Goal: Task Accomplishment & Management: Use online tool/utility

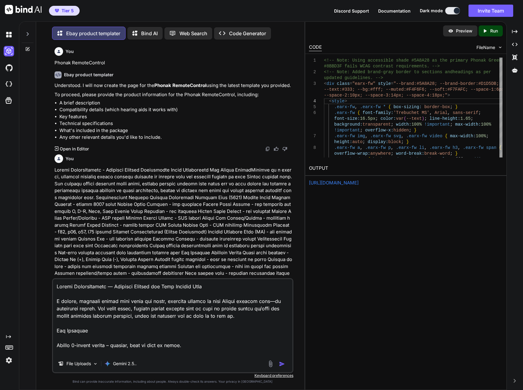
click at [191, 334] on textarea at bounding box center [172, 317] width 239 height 76
click at [201, 343] on textarea at bounding box center [172, 317] width 239 height 76
click at [202, 312] on textarea at bounding box center [172, 317] width 239 height 76
click at [265, 297] on textarea at bounding box center [172, 317] width 239 height 76
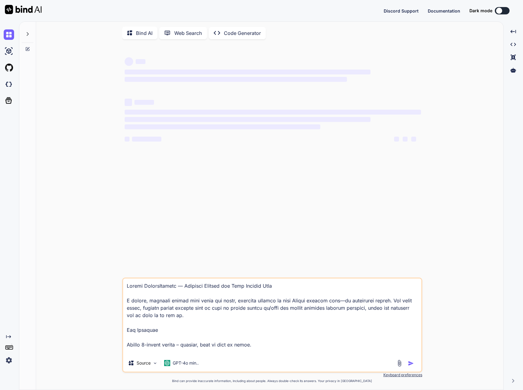
click at [13, 47] on img at bounding box center [9, 51] width 10 height 10
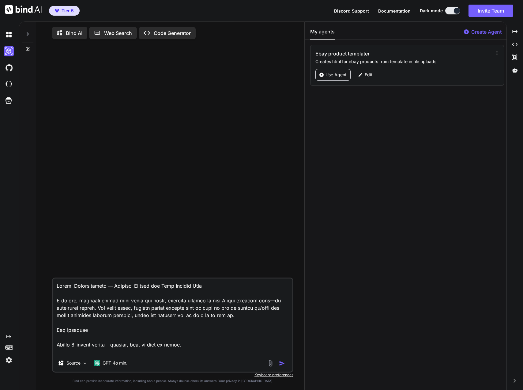
click at [340, 75] on p "Use Agent" at bounding box center [335, 75] width 21 height 6
click at [116, 364] on p "GPT-4o min.." at bounding box center [116, 363] width 26 height 6
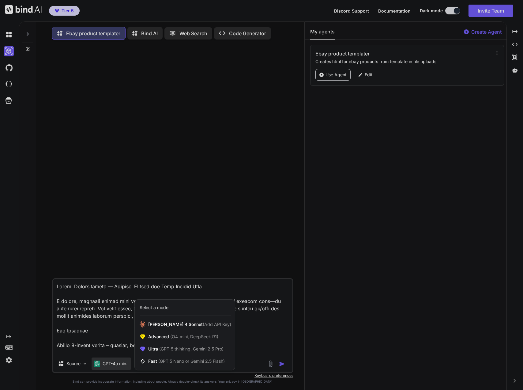
click at [190, 347] on span "Ultra (GPT-5 thinking, Gemini 2.5 Pro)" at bounding box center [185, 349] width 75 height 6
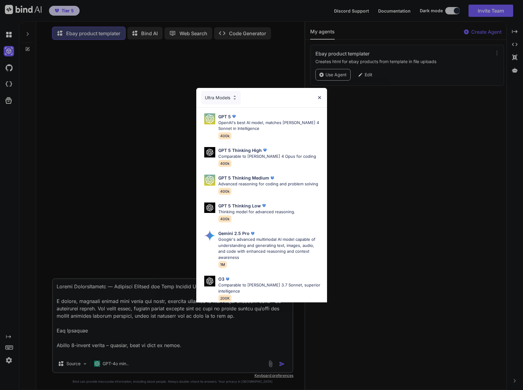
click at [239, 250] on p "Google's advanced multimodal AI model capable of understanding and generating t…" at bounding box center [270, 248] width 104 height 24
type textarea "x"
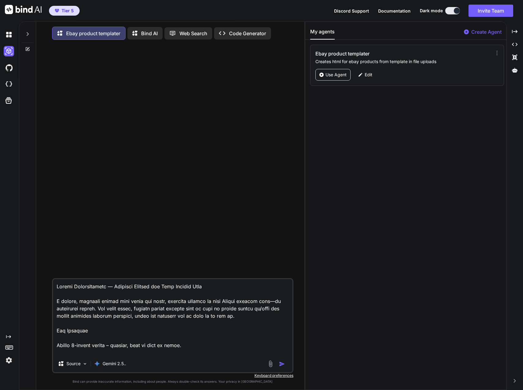
click at [112, 341] on textarea at bounding box center [172, 317] width 239 height 76
type textarea "x"
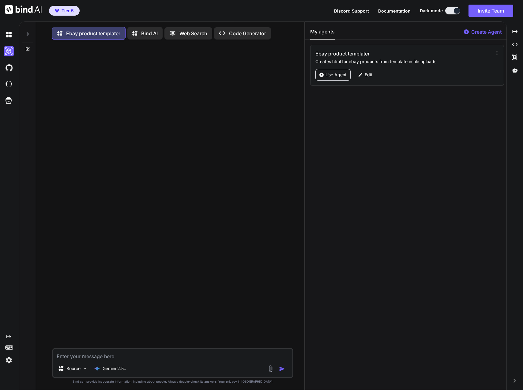
paste textarea "<div class="earx-fw" style="--brand:#5A8A28; --brand-border:#D1D5DB; --text:#33…"
type textarea "<div class="earx-fw" style="--brand:#5A8A28; --brand-border:#D1D5DB; --text:#33…"
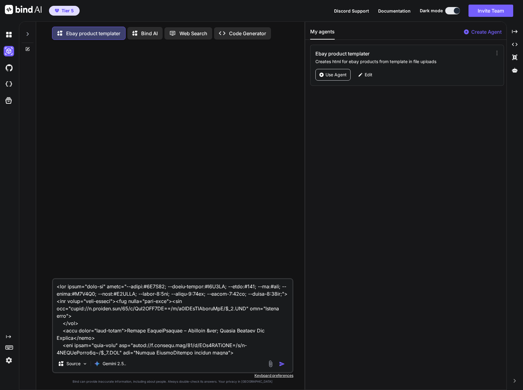
click at [56, 290] on textarea at bounding box center [172, 317] width 239 height 76
type textarea "x"
type textarea "<div class="earx-fw" style="--brand:#5A8A28; --brand-border:#D1D5DB; --text:#33…"
type textarea "x"
type textarea "t <div class="earx-fw" style="--brand:#5A8A28; --brand-border:#D1D5DB; --text:#…"
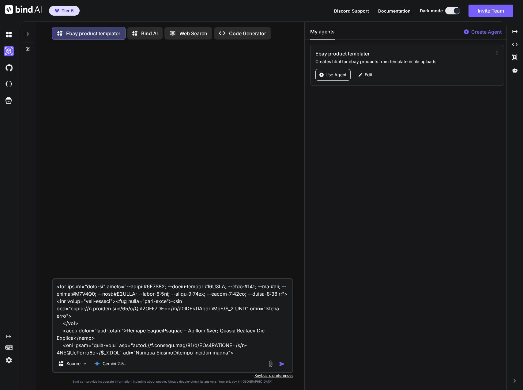
type textarea "x"
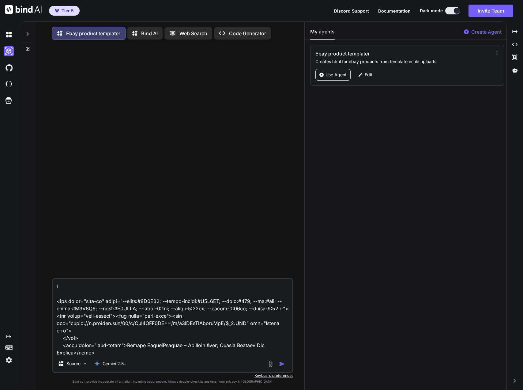
type textarea "th <div class="earx-fw" style="--brand:#5A8A28; --brand-border:#D1D5DB; --text:…"
type textarea "x"
type textarea "thi <div class="earx-fw" style="--brand:#5A8A28; --brand-border:#D1D5DB; --text…"
type textarea "x"
type textarea "this <div class="earx-fw" style="--brand:#5A8A28; --brand-border:#D1D5DB; --tex…"
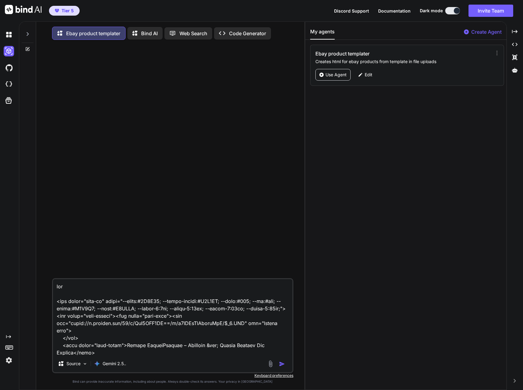
type textarea "x"
type textarea "this <div class="earx-fw" style="--brand:#5A8A28; --brand-border:#D1D5DB; --tex…"
type textarea "x"
type textarea "this w <div class="earx-fw" style="--brand:#5A8A28; --brand-border:#D1D5DB; --t…"
type textarea "x"
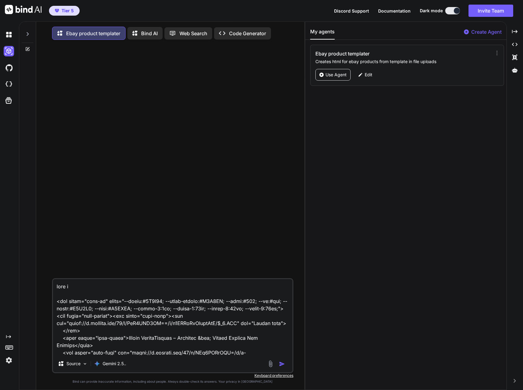
type textarea "this wa <div class="earx-fw" style="--brand:#5A8A28; --brand-border:#D1D5DB; --…"
type textarea "x"
type textarea "this was <div class="earx-fw" style="--brand:#5A8A28; --brand-border:#D1D5DB; -…"
type textarea "x"
type textarea "this was <div class="earx-fw" style="--brand:#5A8A28; --brand-border:#D1D5DB; -…"
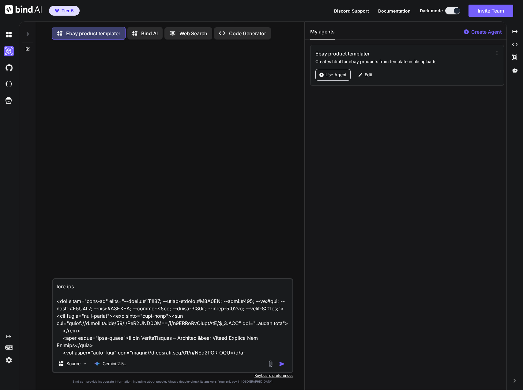
type textarea "x"
type textarea "this was t <div class="earx-fw" style="--brand:#5A8A28; --brand-border:#D1D5DB;…"
type textarea "x"
type textarea "this was th <div class="earx-fw" style="--brand:#5A8A28; --brand-border:#D1D5DB…"
type textarea "x"
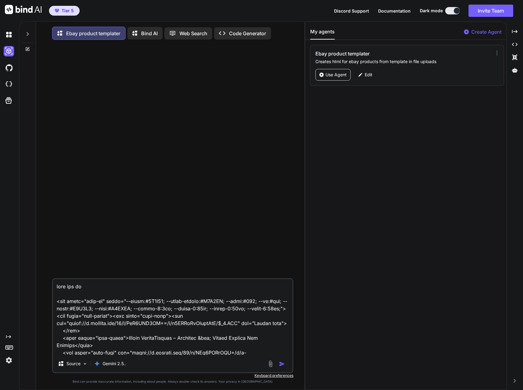
type textarea "this was the <div class="earx-fw" style="--brand:#5A8A28; --brand-border:#D1D5D…"
type textarea "x"
type textarea "this was the <div class="earx-fw" style="--brand:#5A8A28; --brand-border:#D1D5D…"
type textarea "x"
type textarea "this was the f <div class="earx-fw" style="--brand:#5A8A28; --brand-border:#D1D…"
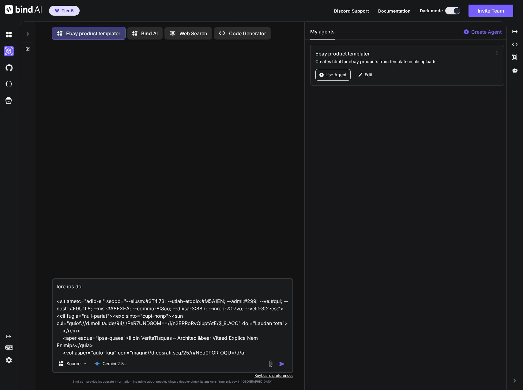
type textarea "x"
type textarea "this was the fi <div class="earx-fw" style="--brand:#5A8A28; --brand-border:#D1…"
type textarea "x"
type textarea "this was the fin <div class="earx-fw" style="--brand:#5A8A28; --brand-border:#D…"
type textarea "x"
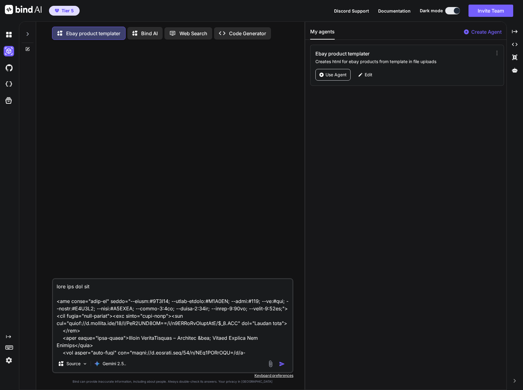
type textarea "this was the fina <div class="earx-fw" style="--brand:#5A8A28; --brand-border:#…"
type textarea "x"
type textarea "this was the final <div class="earx-fw" style="--brand:#5A8A28; --brand-border:…"
type textarea "x"
type textarea "this was the final <div class="earx-fw" style="--brand:#5A8A28; --brand-border:…"
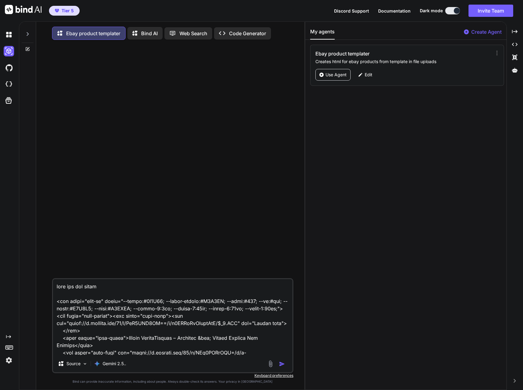
type textarea "x"
type textarea "this was the final h <div class="earx-fw" style="--brand:#5A8A28; --brand-borde…"
type textarea "x"
type textarea "this was the final ht <div class="earx-fw" style="--brand:#5A8A28; --brand-bord…"
type textarea "x"
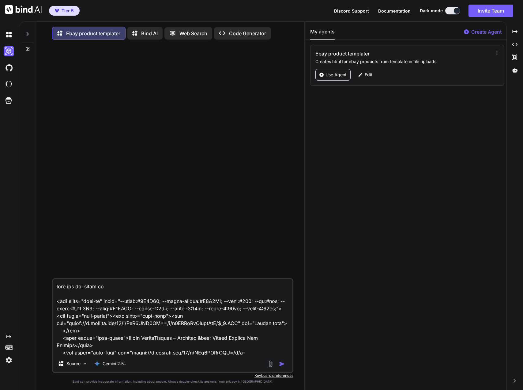
type textarea "this was the final htm <div class="earx-fw" style="--brand:#5A8A28; --brand-bor…"
type textarea "x"
type textarea "this was the final html <div class="earx-fw" style="--brand:#5A8A28; --brand-bo…"
type textarea "x"
type textarea "this was the final html. <div class="earx-fw" style="--brand:#5A8A28; --brand-b…"
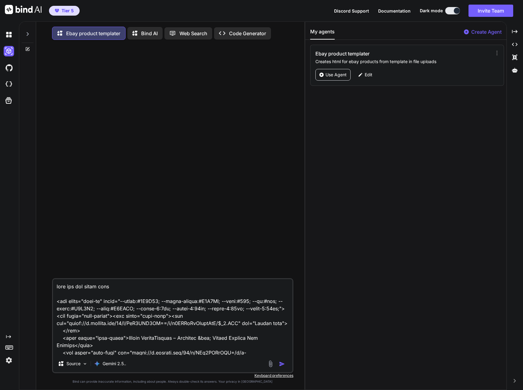
type textarea "x"
type textarea "this was the final html. <div class="earx-fw" style="--brand:#5A8A28; --brand-b…"
type textarea "x"
type textarea "this was the final html. <div class="earx-fw" style="--brand:#5A8A28; --brand-b…"
type textarea "x"
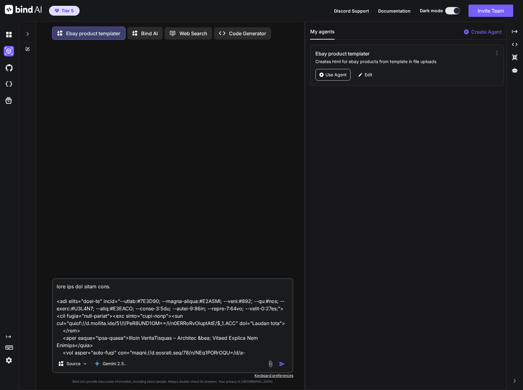
type textarea "this was the final html <div class="earx-fw" style="--brand:#5A8A28; --brand-bo…"
type textarea "x"
type textarea "this was the final html <div class="earx-fw" style="--brand:#5A8A28; --brand-bo…"
type textarea "x"
type textarea "this was the final html <div class="earx-fw" style="--brand:#5A8A28; --brand-bo…"
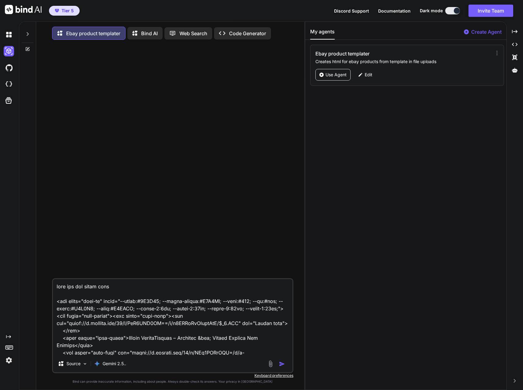
type textarea "x"
type textarea "this was the final html <div class="earx-fw" style="--brand:#5A8A28; --brand-bo…"
type textarea "x"
type textarea "this was the final html d <div class="earx-fw" style="--brand:#5A8A28; --brand-…"
type textarea "x"
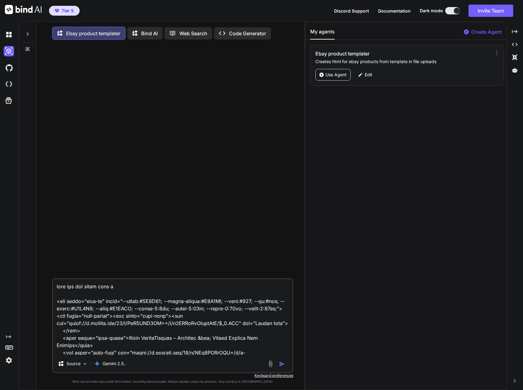
type textarea "this was the final html di <div class="earx-fw" style="--brand:#5A8A28; --brand…"
type textarea "x"
type textarea "this was the final html div <div class="earx-fw" style="--brand:#5A8A28; --bran…"
type textarea "x"
type textarea "this was the final html div <div class="earx-fw" style="--brand:#5A8A28; --bran…"
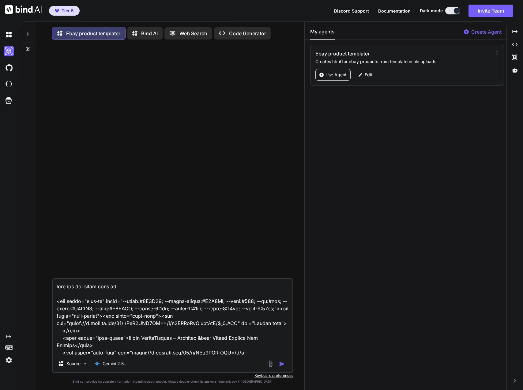
type textarea "x"
type textarea "this was the final html div <div class="earx-fw" style="--brand:#5A8A28; --bran…"
type textarea "x"
type textarea "this was the final html div <div class="earx-fw" style="--brand:#5A8A28; --bran…"
type textarea "x"
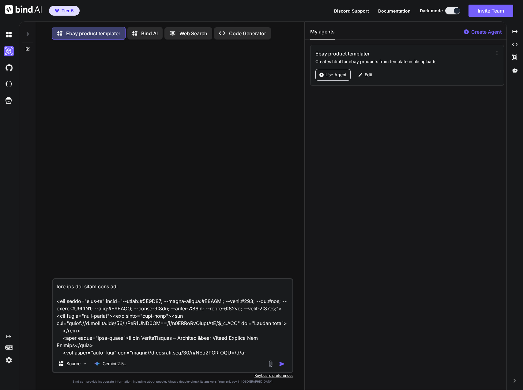
type textarea "this was the final html div - <div class="earx-fw" style="--brand:#5A8A28; --br…"
type textarea "x"
type textarea "this was the final html div - <div class="earx-fw" style="--brand:#5A8A28; --br…"
type textarea "x"
type textarea "this was the final html div - <div class="earx-fw" style="--brand:#5A8A28; --br…"
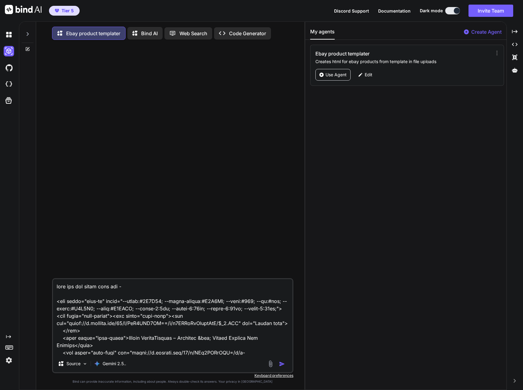
type textarea "x"
type textarea "this was the final html div <div class="earx-fw" style="--brand:#5A8A28; --bran…"
type textarea "x"
type textarea "this was the final html div <div class="earx-fw" style="--brand:#5A8A28; --bran…"
type textarea "x"
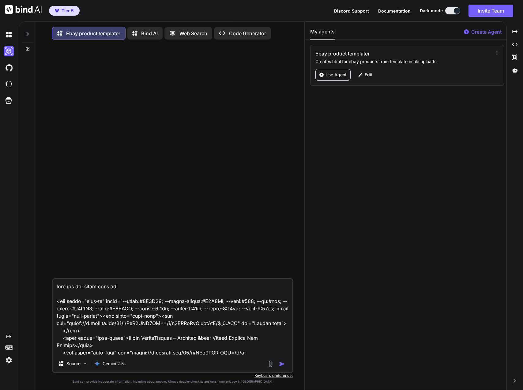
type textarea "this was the final html di <div class="earx-fw" style="--brand:#5A8A28; --brand…"
type textarea "x"
type textarea "this was the final html d <div class="earx-fw" style="--brand:#5A8A28; --brand-…"
type textarea "x"
type textarea "this was the final html <div class="earx-fw" style="--brand:#5A8A28; --brand-bo…"
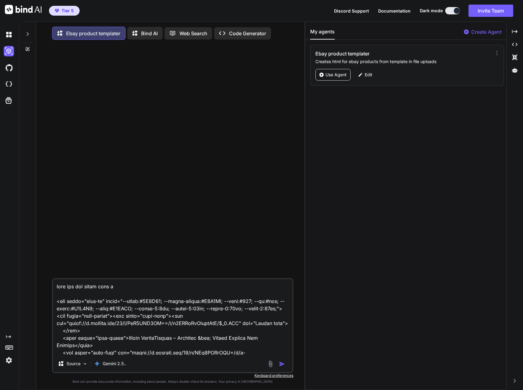
type textarea "x"
type textarea "this was the final html p <div class="earx-fw" style="--brand:#5A8A28; --brand-…"
type textarea "x"
type textarea "this was the final html pl <div class="earx-fw" style="--brand:#5A8A28; --brand…"
type textarea "x"
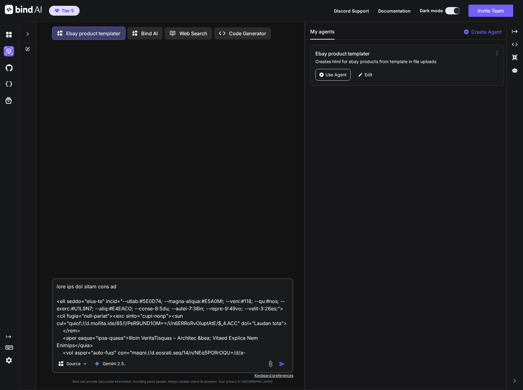
type textarea "this was the final html ple <div class="earx-fw" style="--brand:#5A8A28; --bran…"
type textarea "x"
type textarea "this was the final html plea <div class="earx-fw" style="--brand:#5A8A28; --bra…"
type textarea "x"
type textarea "this was the final html pleas <div class="earx-fw" style="--brand:#5A8A28; --br…"
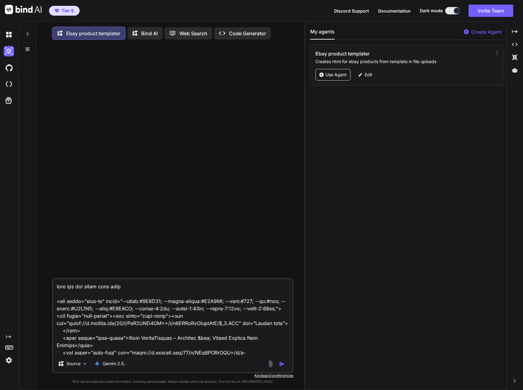
type textarea "x"
type textarea "this was the final html please <div class="earx-fw" style="--brand:#5A8A28; --b…"
type textarea "x"
type textarea "this was the final html please <div class="earx-fw" style="--brand:#5A8A28; --b…"
type textarea "x"
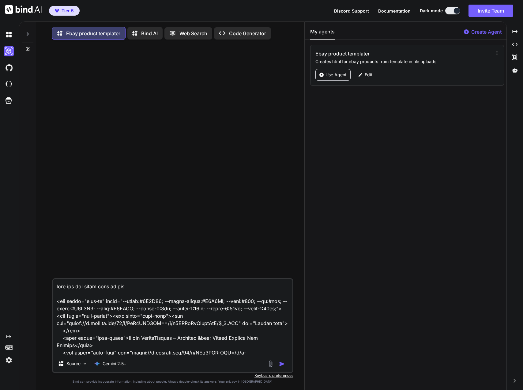
type textarea "this was the final html please c <div class="earx-fw" style="--brand:#5A8A28; -…"
type textarea "x"
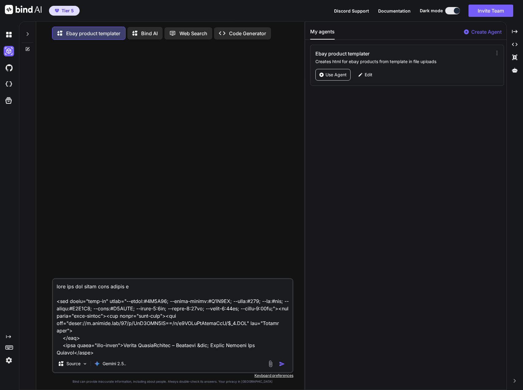
type textarea "this was the final html please ca <div class="earx-fw" style="--brand:#5A8A28; …"
type textarea "x"
type textarea "this was the final html please can <div class="earx-fw" style="--brand:#5A8A28;…"
type textarea "x"
type textarea "this was the final html please can <div class="earx-fw" style="--brand:#5A8A28;…"
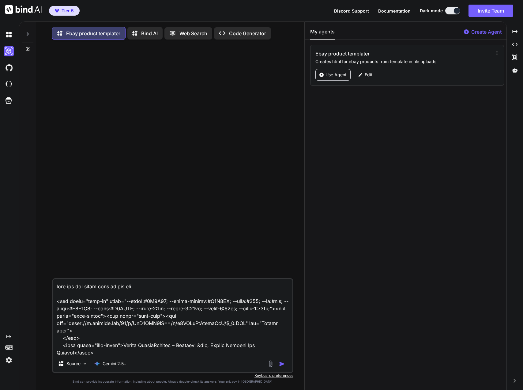
type textarea "x"
type textarea "this was the final html please can y <div class="earx-fw" style="--brand:#5A8A2…"
type textarea "x"
type textarea "this was the final html please can yo <div class="earx-fw" style="--brand:#5A8A…"
type textarea "x"
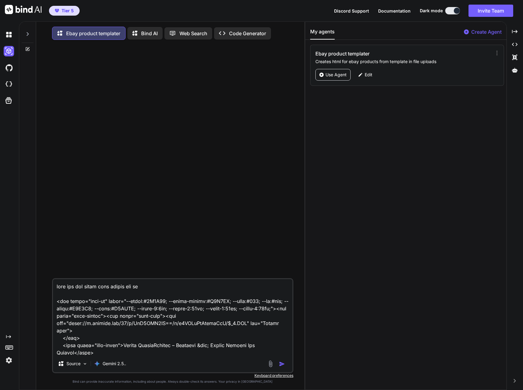
type textarea "this was the final html please can you <div class="earx-fw" style="--brand:#5A8…"
type textarea "x"
type textarea "this was the final html please can you <div class="earx-fw" style="--brand:#5A8…"
type textarea "x"
type textarea "this was the final html please can you f <div class="earx-fw" style="--brand:#5…"
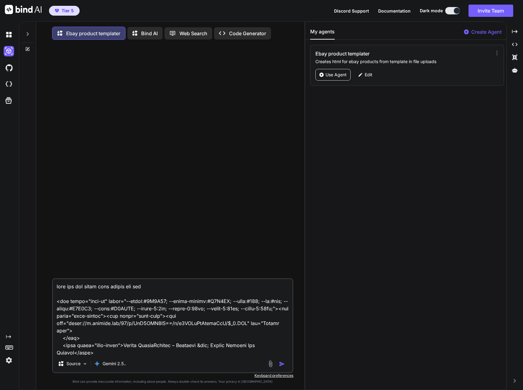
type textarea "x"
type textarea "this was the final html please can you fx <div class="earx-fw" style="--brand:#…"
type textarea "x"
type textarea "this was the final html please can you f <div class="earx-fw" style="--brand:#5…"
type textarea "x"
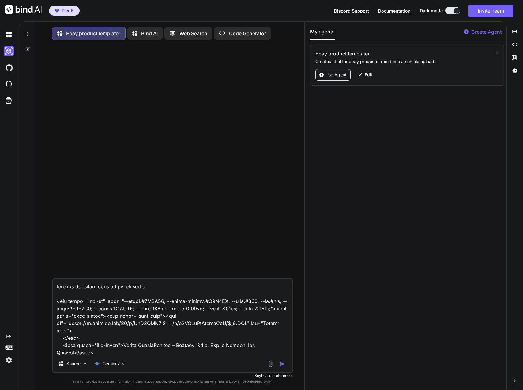
type textarea "this was the final html please can you fi <div class="earx-fw" style="--brand:#…"
type textarea "x"
type textarea "this was the final html please can you fix <div class="earx-fw" style="--brand:…"
type textarea "x"
type textarea "this was the final html please can you fix <div class="earx-fw" style="--brand:…"
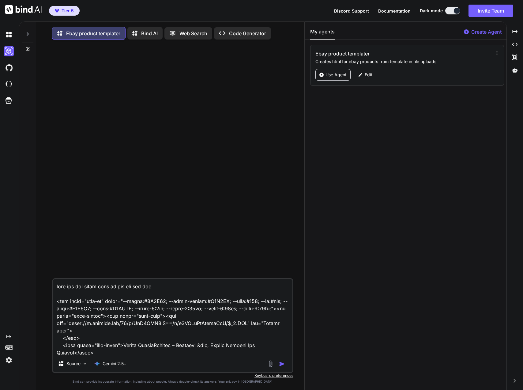
type textarea "x"
type textarea "this was the final html please can you fix t <div class="earx-fw" style="--bran…"
type textarea "x"
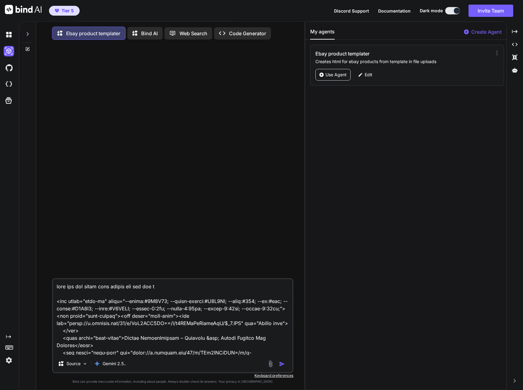
type textarea "this was the final html please can you fix th <div class="earx-fw" style="--bra…"
type textarea "x"
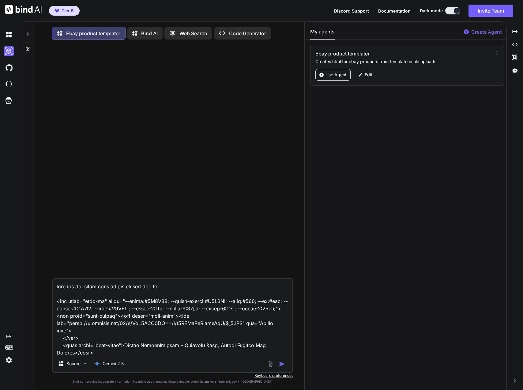
type textarea "this was the final html please can you fix the <div class="earx-fw" style="--br…"
type textarea "x"
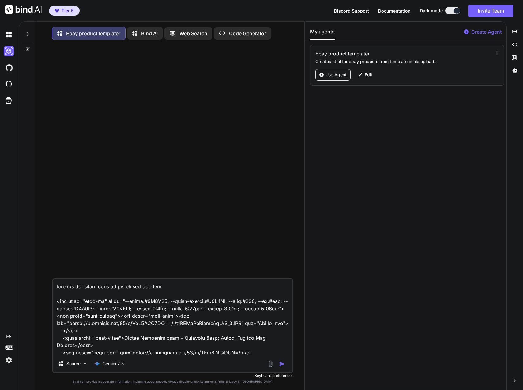
type textarea "this was the final html please can you fix the <div class="earx-fw" style="--br…"
type textarea "x"
type textarea "this was the final html please can you fix the s <div class="earx-fw" style="--…"
type textarea "x"
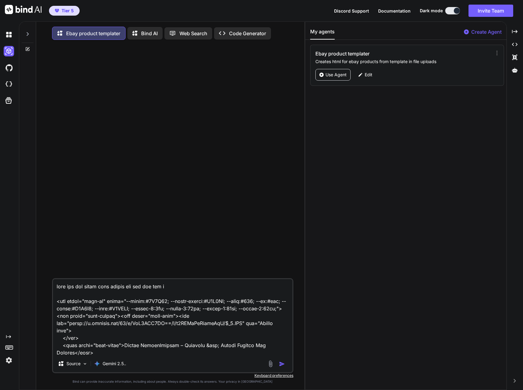
type textarea "this was the final html please can you fix the sp <div class="earx-fw" style="-…"
type textarea "x"
type textarea "this was the final html please can you fix the spa <div class="earx-fw" style="…"
type textarea "x"
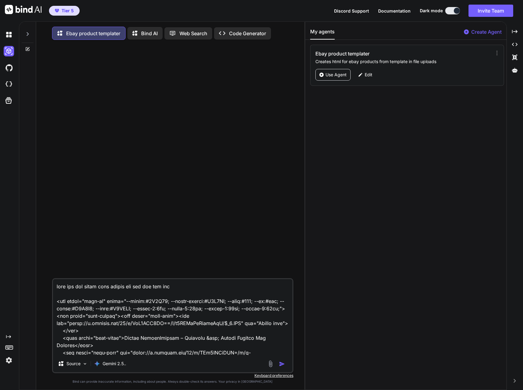
type textarea "this was the final html please can you fix the spac <div class="earx-fw" style=…"
type textarea "x"
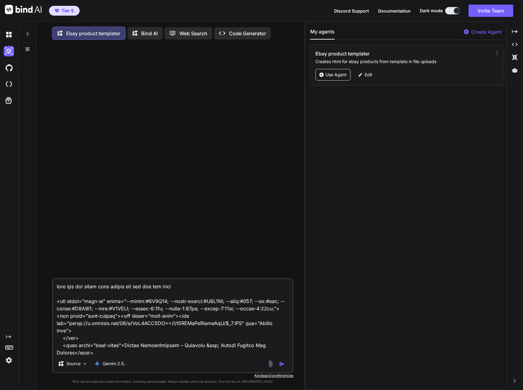
type textarea "this was the final html please can you fix the spaci <div class="earx-fw" style…"
type textarea "x"
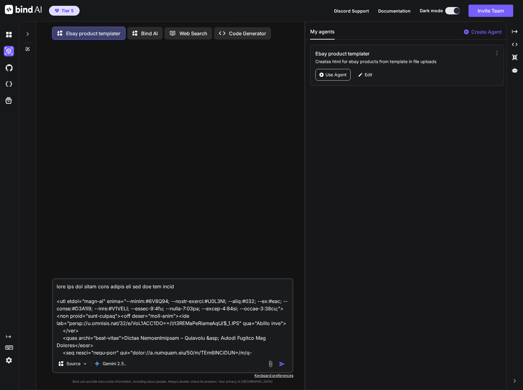
type textarea "this was the final html please can you fix the spacin <div class="earx-fw" styl…"
type textarea "x"
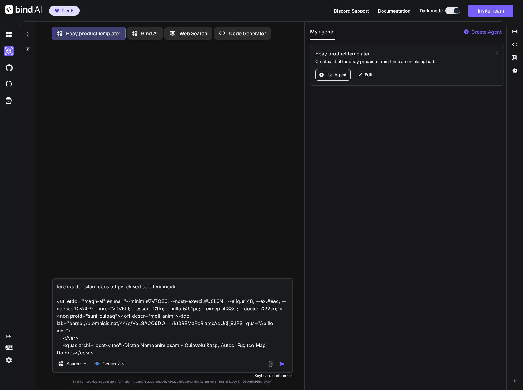
type textarea "this was the final html please can you fix the spacing <div class="earx-fw" sty…"
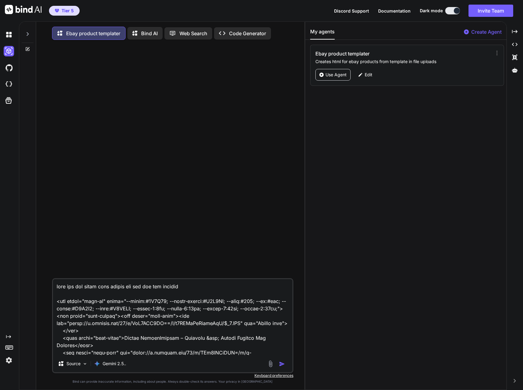
type textarea "x"
type textarea "this was the final html please can you fix the spacing <div class="earx-fw" sty…"
type textarea "x"
type textarea "this was the final html please can you fix the spacing t <div class="earx-fw" s…"
type textarea "x"
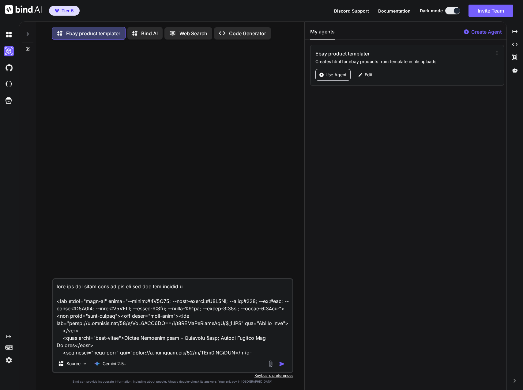
type textarea "this was the final html please can you fix the spacing to <div class="earx-fw" …"
type textarea "x"
type textarea "this was the final html please can you fix the spacing to <div class="earx-fw" …"
type textarea "x"
type textarea "this was the final html please can you fix the spacing to e <div class="earx-fw…"
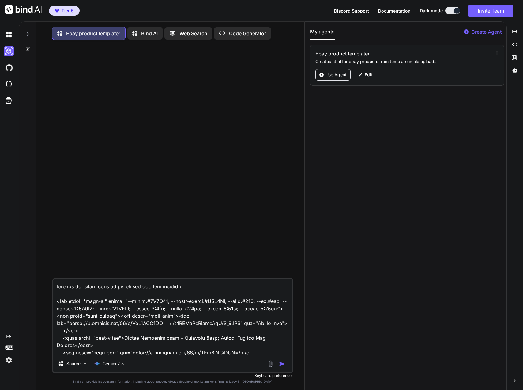
type textarea "x"
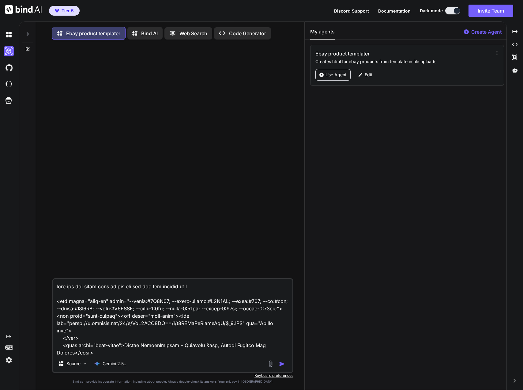
type textarea "this was the final html please can you fix the spacing to en <div class="earx-f…"
type textarea "x"
type textarea "this was the final html please can you fix the spacing to ens <div class="earx-…"
type textarea "x"
type textarea "this was the final html please can you fix the spacing to ensu <div class="earx…"
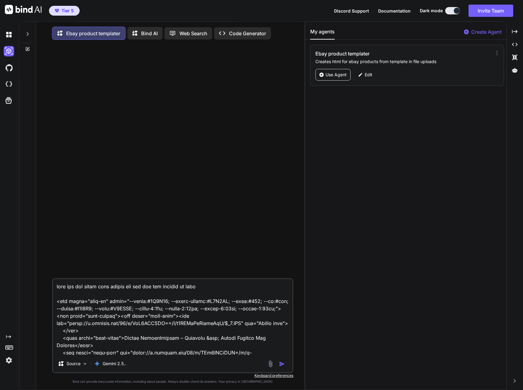
type textarea "x"
type textarea "this was the final html please can you fix the spacing to ensur <div class="ear…"
type textarea "x"
type textarea "this was the final html please can you fix the spacing to ensure <div class="ea…"
type textarea "x"
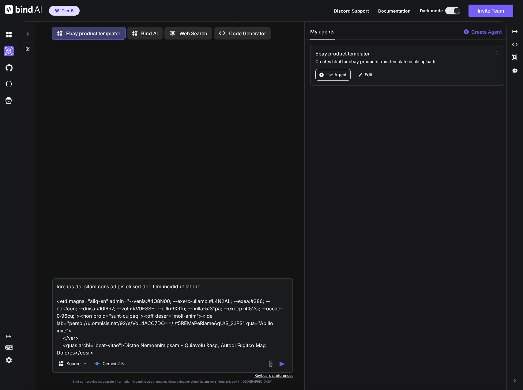
type textarea "this was the final html please can you fix the spacing to ensure <div class="ea…"
type textarea "x"
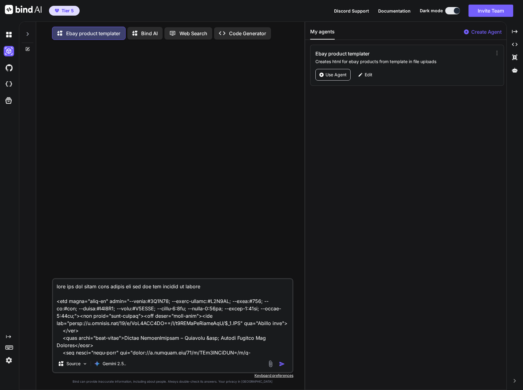
type textarea "this was the final html please can you fix the spacing to ensure c <div class="…"
type textarea "x"
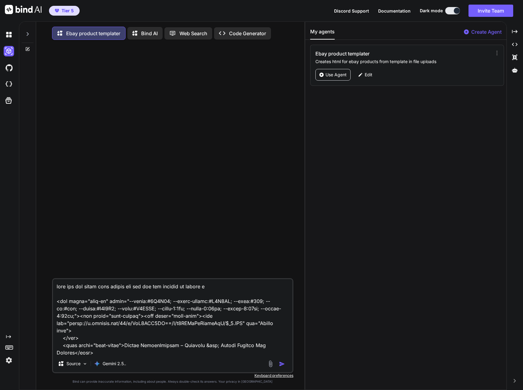
type textarea "this was the final html please can you fix the spacing to ensure co <div class=…"
type textarea "x"
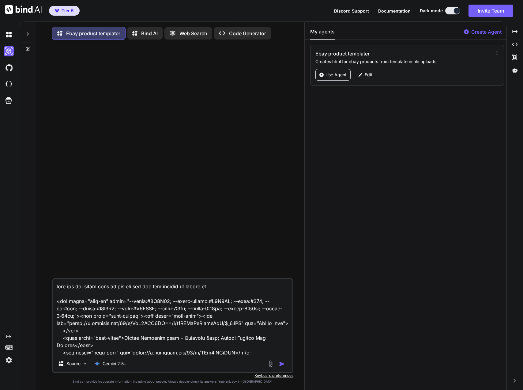
type textarea "this was the final html please can you fix the spacing to ensure con <div class…"
type textarea "x"
type textarea "this was the final html please can you fix the spacing to ensure cons <div clas…"
type textarea "x"
type textarea "this was the final html please can you fix the spacing to ensure consi <div cla…"
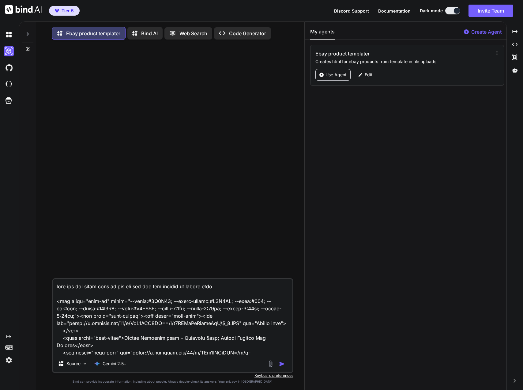
type textarea "x"
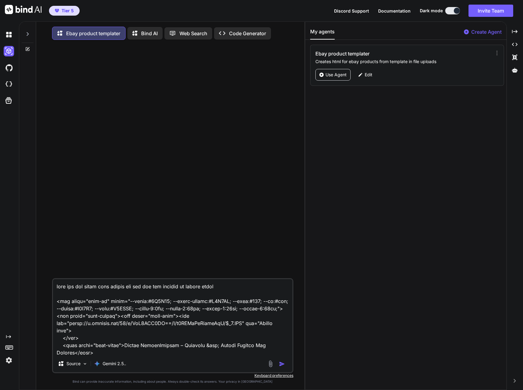
type textarea "this was the final html please can you fix the spacing to ensure consis <div cl…"
type textarea "x"
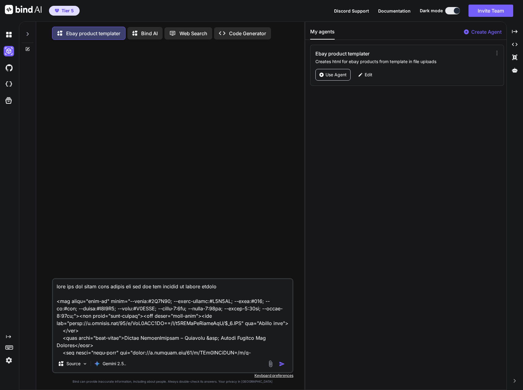
type textarea "this was the final html please can you fix the spacing to ensure consist <div c…"
type textarea "x"
type textarea "this was the final html please can you fix the spacing to ensure consiste <div …"
type textarea "x"
type textarea "this was the final html please can you fix the spacing to ensure consisten <div…"
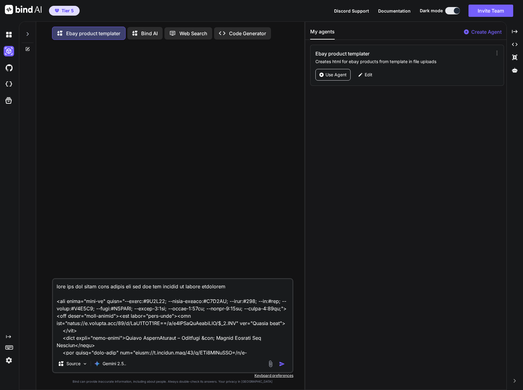
type textarea "x"
type textarea "this was the final html please can you fix the spacing to ensure consistenc <di…"
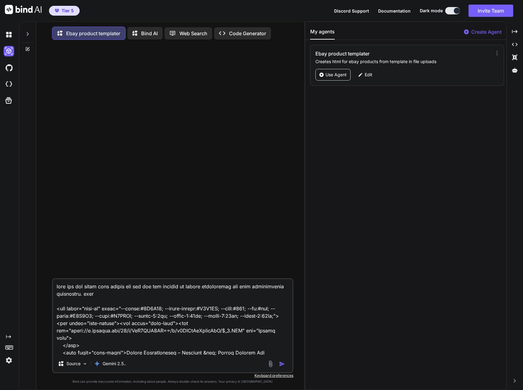
click at [180, 286] on textarea at bounding box center [172, 317] width 239 height 76
drag, startPoint x: 257, startPoint y: 288, endPoint x: 85, endPoint y: 296, distance: 172.3
click at [85, 296] on textarea at bounding box center [172, 317] width 239 height 76
click at [140, 293] on textarea at bounding box center [172, 317] width 239 height 76
click at [226, 296] on textarea at bounding box center [172, 317] width 239 height 76
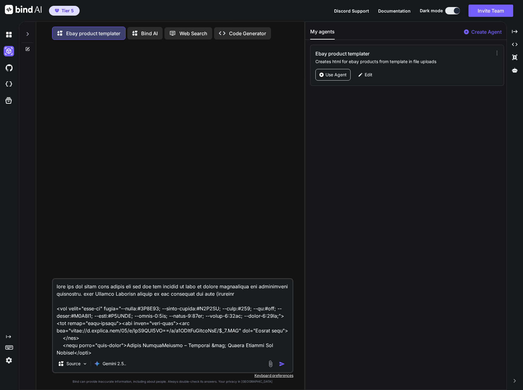
paste textarea "Phonak RemoteControl device Pre-installed CR2032 battery Neck cord / lanyard Us…"
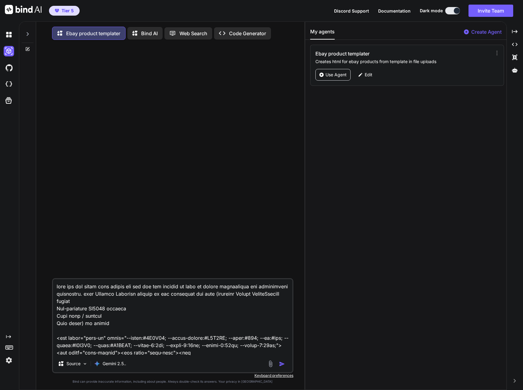
click at [242, 324] on textarea at bounding box center [172, 317] width 239 height 76
click at [282, 363] on img "button" at bounding box center [282, 364] width 6 height 6
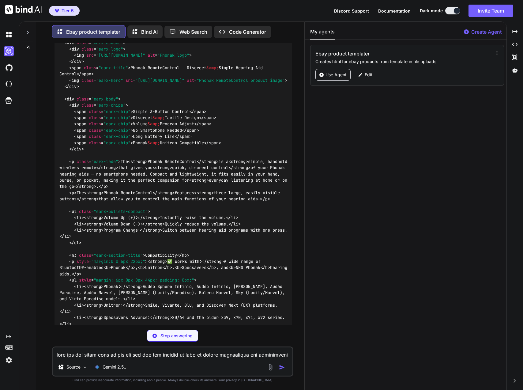
scroll to position [1892, 0]
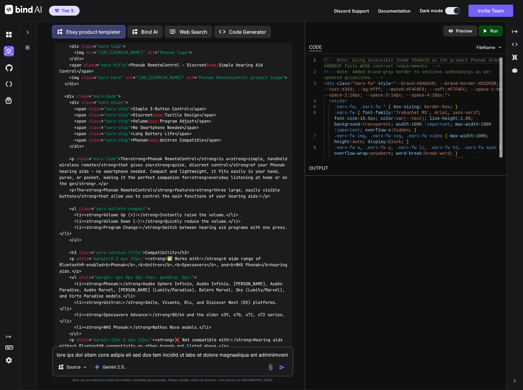
click at [493, 32] on p "Run" at bounding box center [494, 31] width 8 height 6
click at [359, 182] on link "https://app.onecompiler.com/43wueubuz_43wx9shpp" at bounding box center [334, 183] width 50 height 6
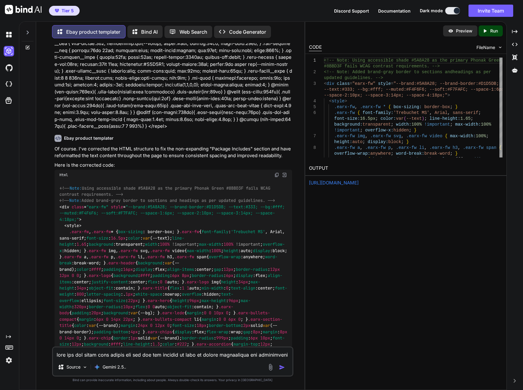
scroll to position [1280, 0]
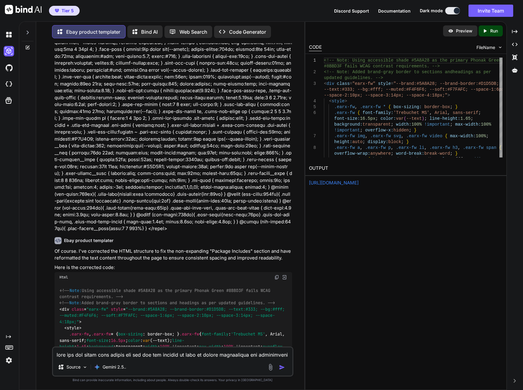
click at [275, 275] on img at bounding box center [276, 277] width 5 height 5
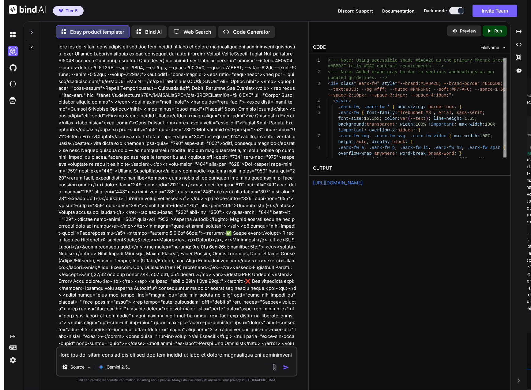
scroll to position [0, 0]
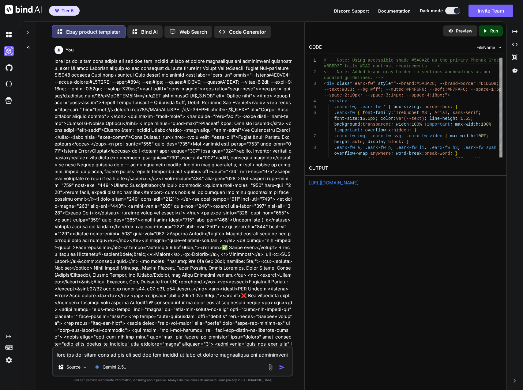
click at [10, 35] on img at bounding box center [9, 34] width 10 height 10
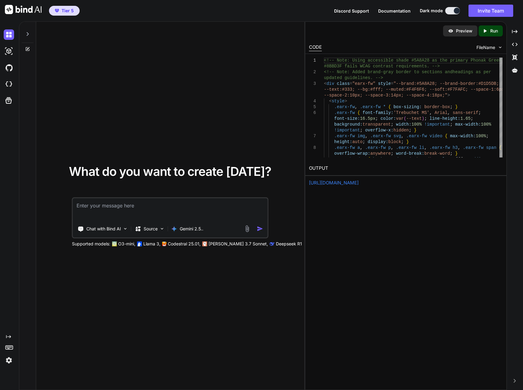
click at [8, 50] on img at bounding box center [9, 51] width 10 height 10
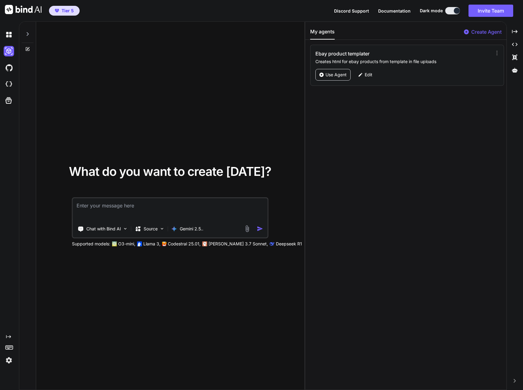
click at [6, 100] on icon at bounding box center [8, 100] width 9 height 9
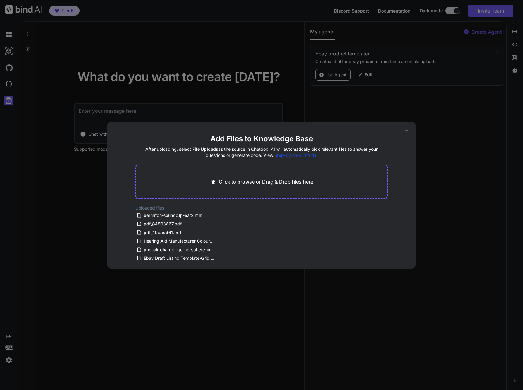
click at [55, 110] on div "Add Files to Knowledge Base After uploading, select File Uploads as the source …" at bounding box center [261, 195] width 523 height 390
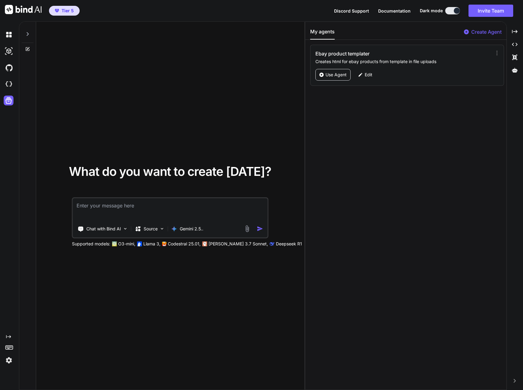
click at [6, 84] on img at bounding box center [9, 84] width 10 height 10
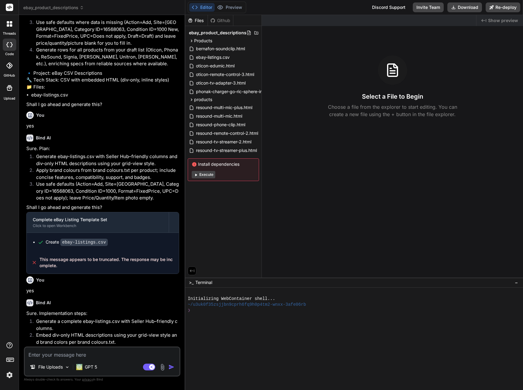
scroll to position [677, 0]
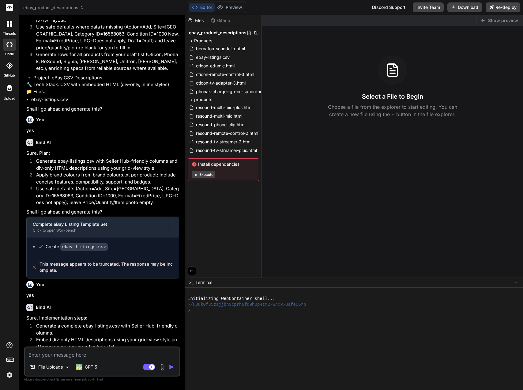
click at [8, 29] on div at bounding box center [9, 23] width 13 height 13
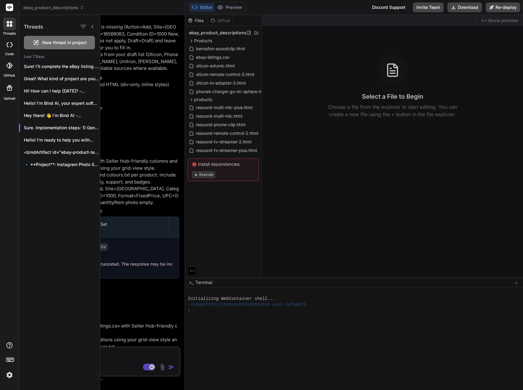
click at [45, 65] on p "Sure! I'll complete the eBay listing template..." at bounding box center [62, 66] width 76 height 6
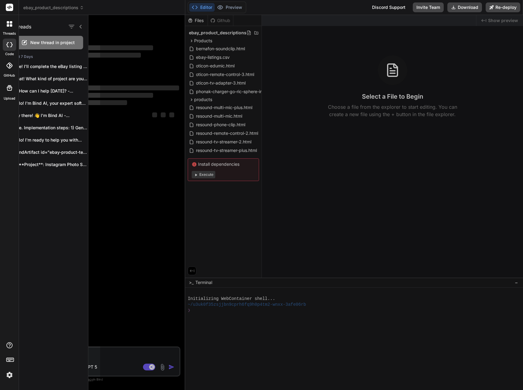
scroll to position [0, 0]
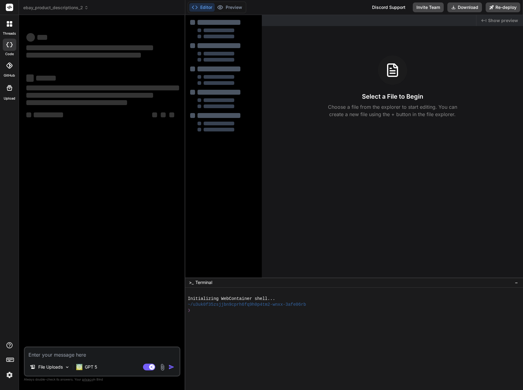
type textarea "x"
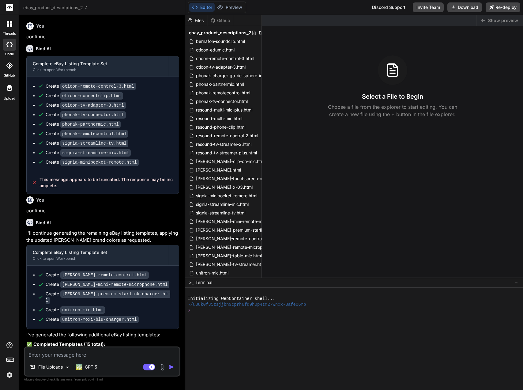
click at [8, 24] on icon at bounding box center [8, 25] width 2 height 2
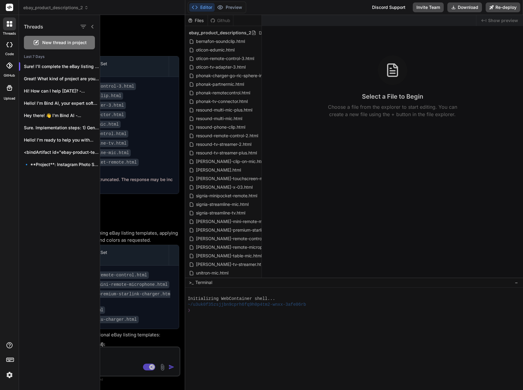
click at [7, 6] on rect at bounding box center [9, 7] width 7 height 7
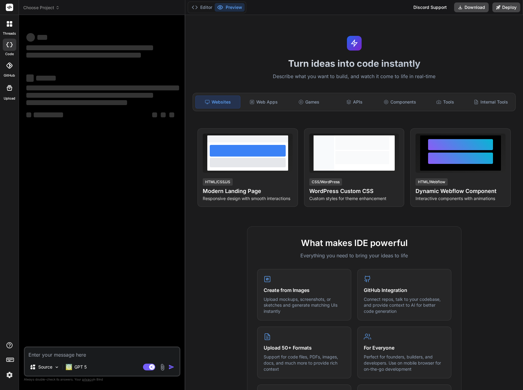
click at [43, 5] on span "Choose Project" at bounding box center [41, 8] width 36 height 6
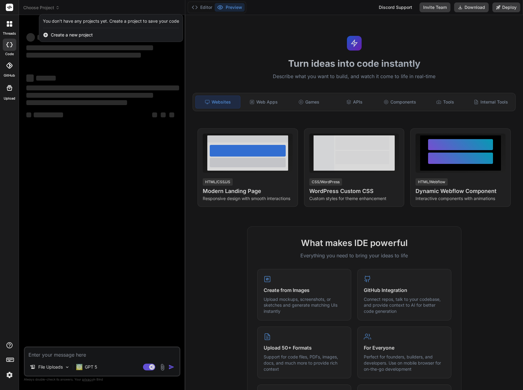
click at [43, 5] on div at bounding box center [261, 195] width 523 height 390
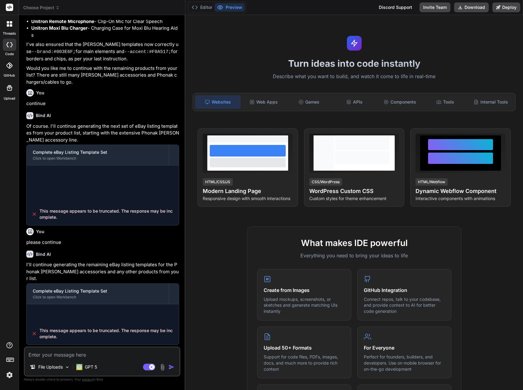
scroll to position [393, 0]
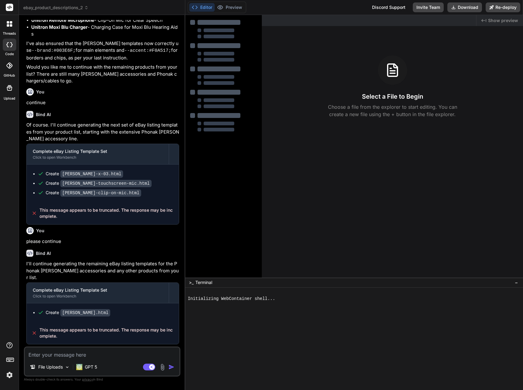
type textarea "x"
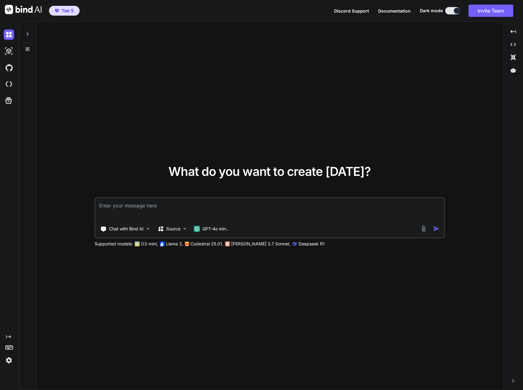
click at [26, 33] on icon at bounding box center [27, 34] width 5 height 5
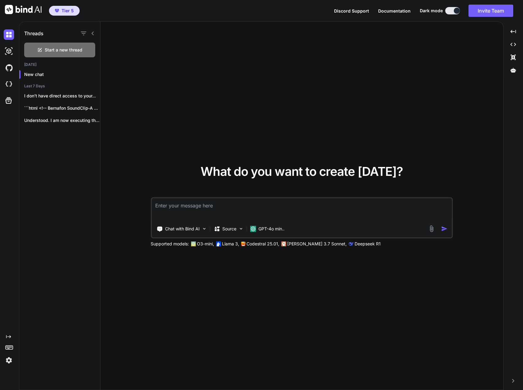
click at [12, 53] on img at bounding box center [9, 51] width 10 height 10
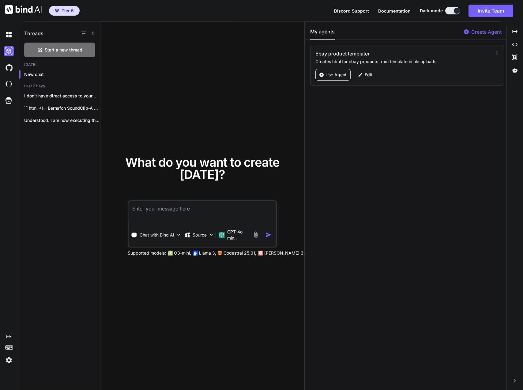
click at [335, 74] on p "Use Agent" at bounding box center [335, 75] width 21 height 6
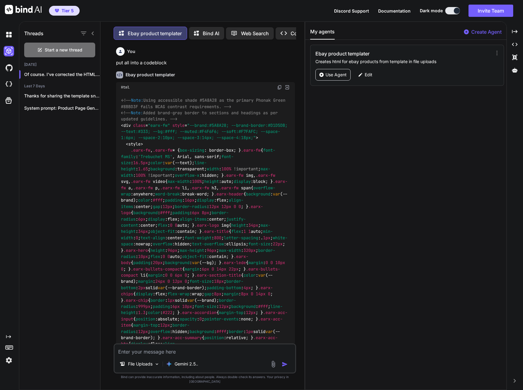
type textarea "x"
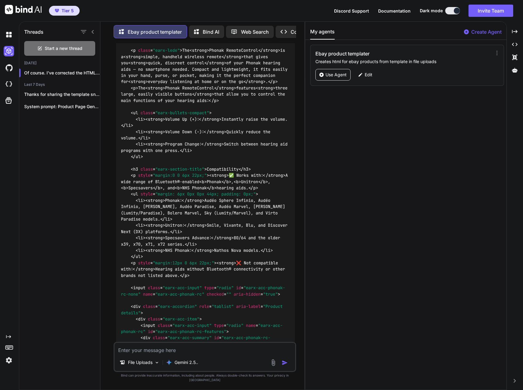
scroll to position [12787, 0]
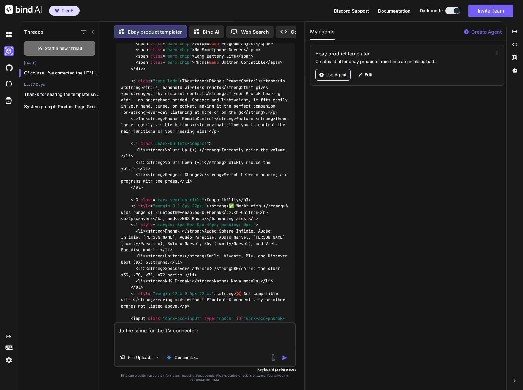
paste textarea "<!-- Note: Added brand-gray border to sections and headings as per updated guid…"
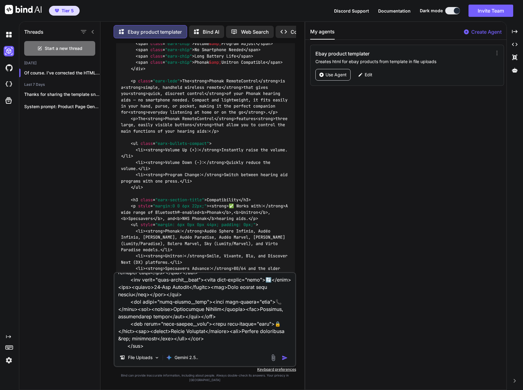
drag, startPoint x: 138, startPoint y: 341, endPoint x: 166, endPoint y: 344, distance: 27.6
click at [166, 344] on textarea at bounding box center [205, 311] width 181 height 76
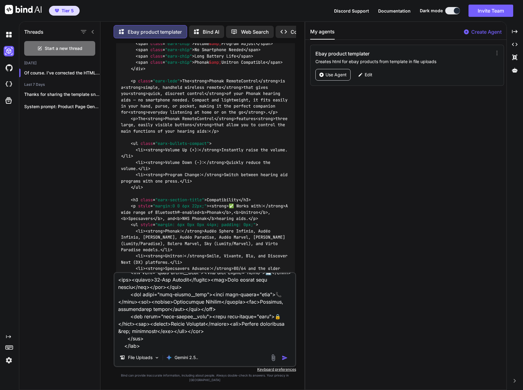
type textarea "do the same for the TV connector: <!-- Note: Added brand-gray border to section…"
click at [285, 361] on img "button" at bounding box center [285, 358] width 6 height 6
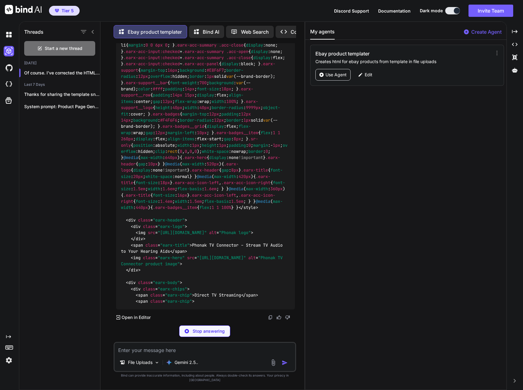
scroll to position [17618, 0]
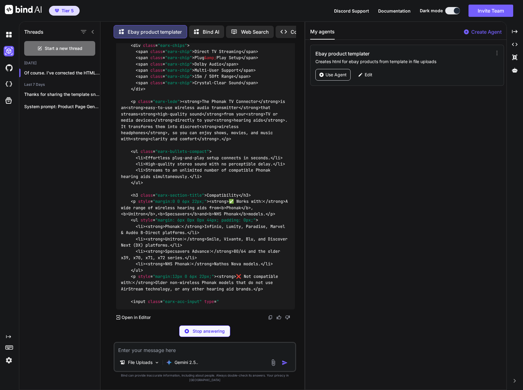
click at [183, 365] on p "Gemini 2.5.." at bounding box center [187, 362] width 24 height 6
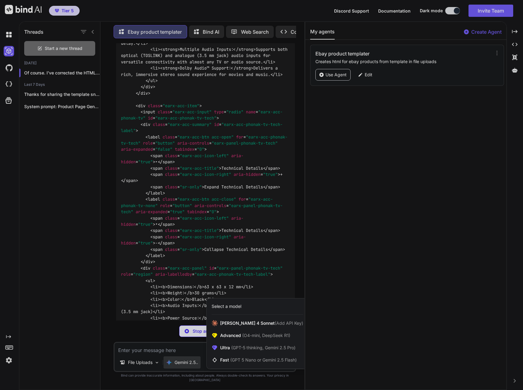
click at [232, 203] on div at bounding box center [261, 195] width 523 height 390
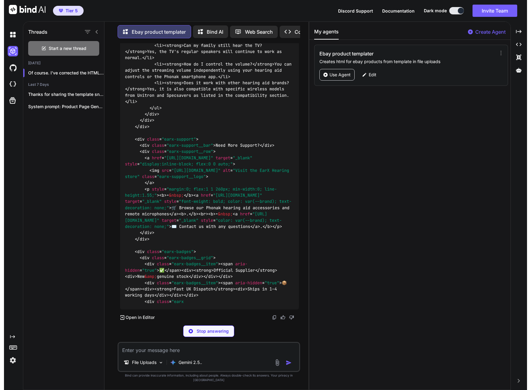
scroll to position [19717, 0]
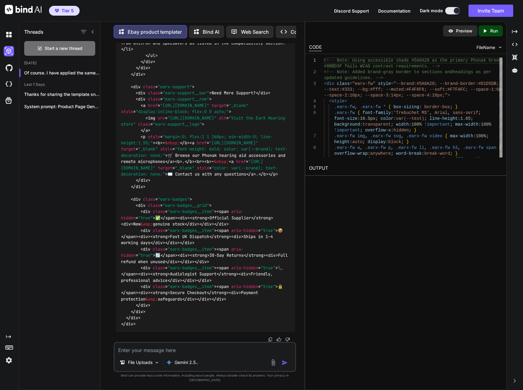
click at [496, 31] on p "Run" at bounding box center [494, 31] width 8 height 6
click at [359, 182] on link "[URL][DOMAIN_NAME]" at bounding box center [334, 183] width 50 height 6
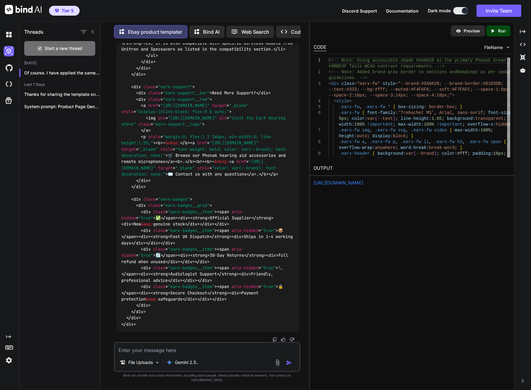
scroll to position [19448, 0]
click at [274, 342] on img at bounding box center [274, 339] width 5 height 5
